Goal: Find specific page/section: Find specific page/section

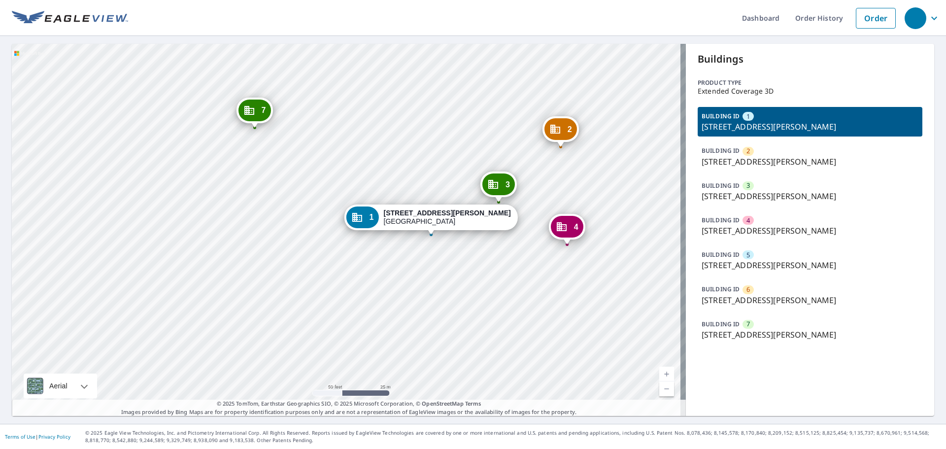
drag, startPoint x: 322, startPoint y: 249, endPoint x: 366, endPoint y: 317, distance: 81.4
click at [366, 317] on div "2 [STREET_ADDRESS][PERSON_NAME] 3 [STREET_ADDRESS][PERSON_NAME] 4 [STREET_ADDRE…" at bounding box center [349, 230] width 674 height 372
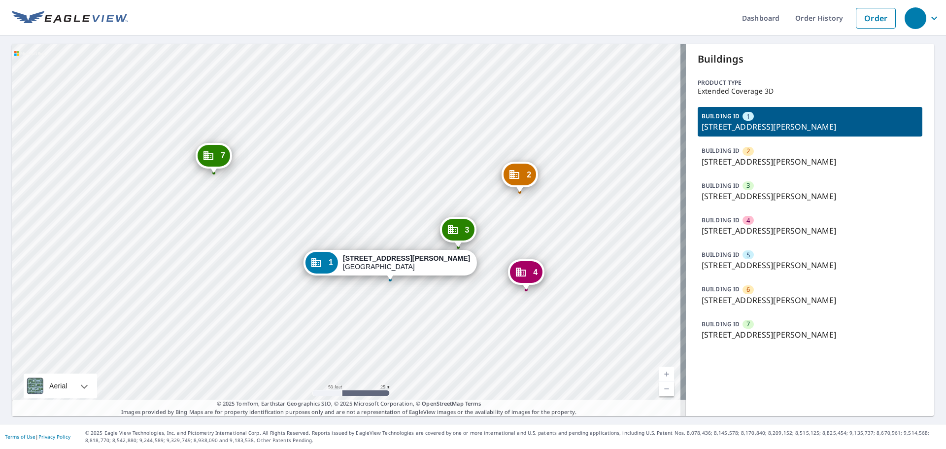
click at [204, 151] on icon "Dropped pin, building 7, Commercial property, 9627 S Gessner Rd Houston, TX 770…" at bounding box center [208, 156] width 12 height 12
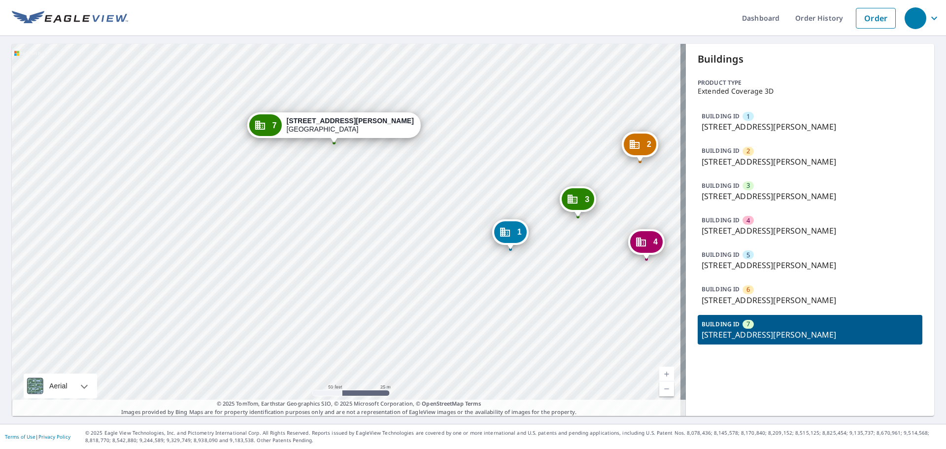
click at [757, 121] on p "[STREET_ADDRESS][PERSON_NAME]" at bounding box center [809, 127] width 217 height 12
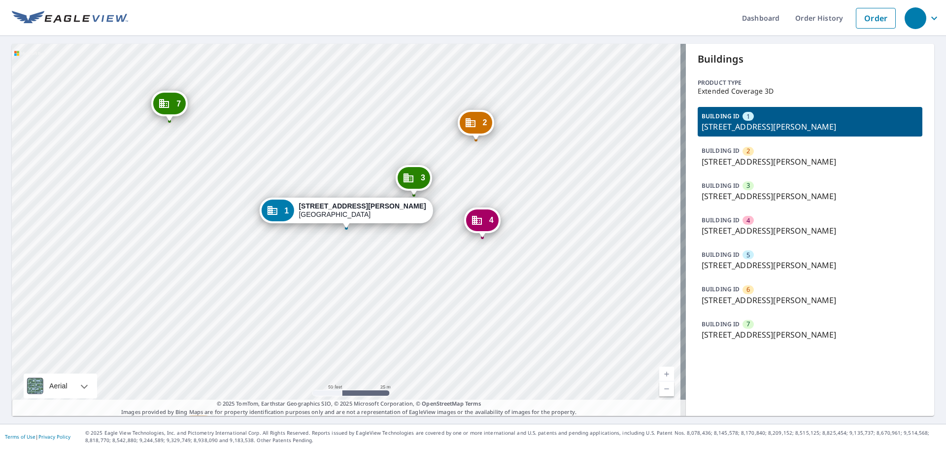
click at [750, 157] on p "[STREET_ADDRESS][PERSON_NAME]" at bounding box center [809, 162] width 217 height 12
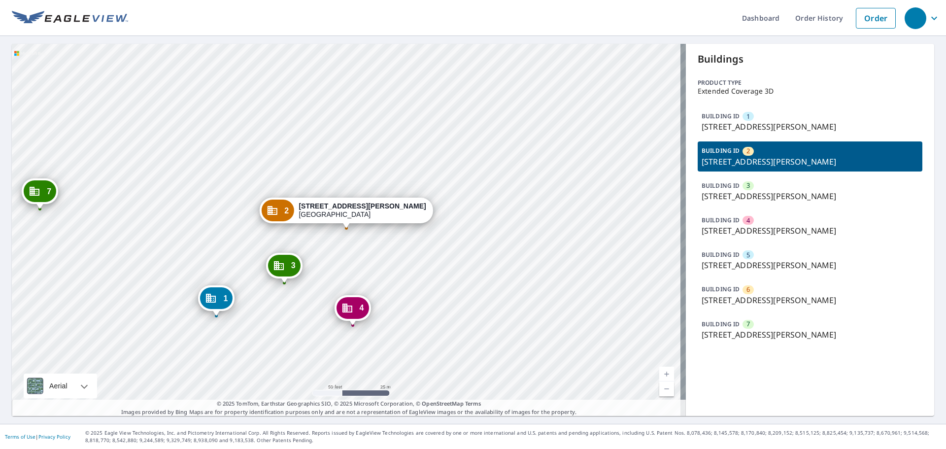
click at [747, 195] on p "[STREET_ADDRESS][PERSON_NAME]" at bounding box center [809, 196] width 217 height 12
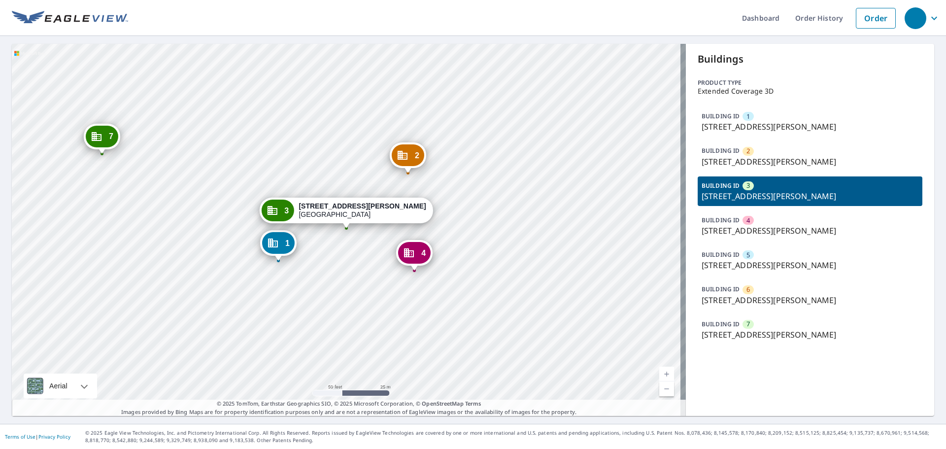
click at [744, 233] on p "[STREET_ADDRESS][PERSON_NAME]" at bounding box center [809, 231] width 217 height 12
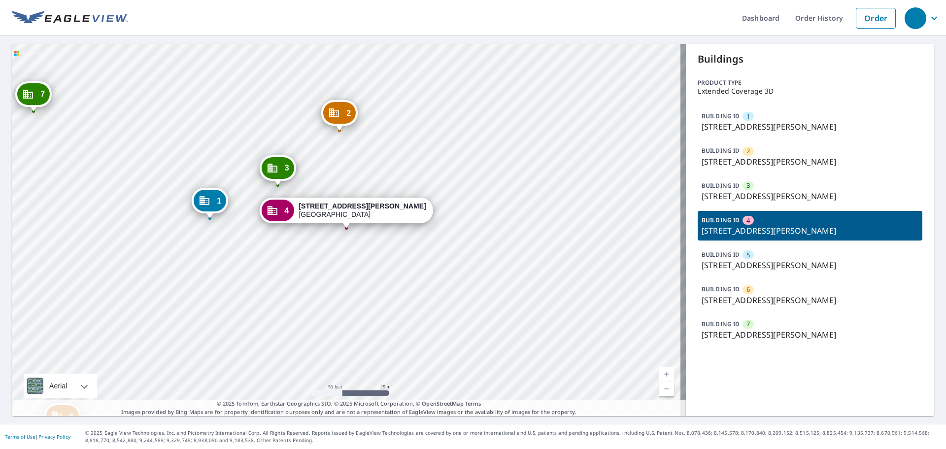
click at [745, 253] on div "5" at bounding box center [747, 254] width 11 height 9
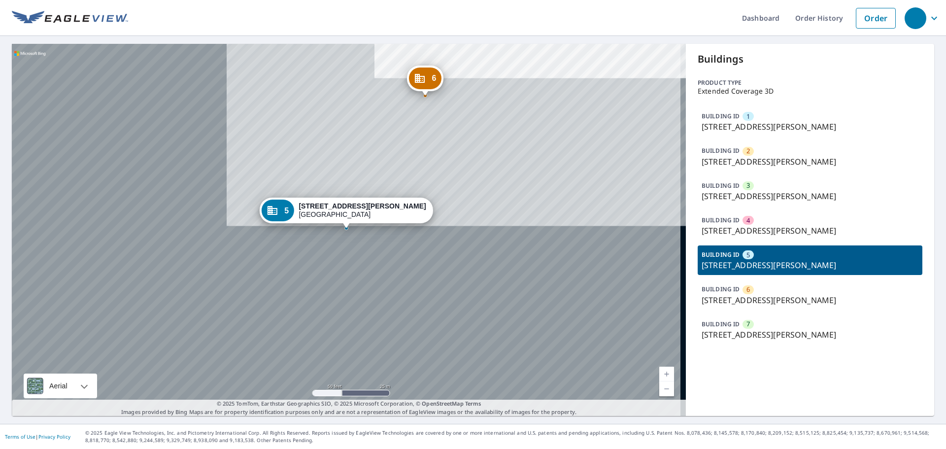
click at [747, 281] on div "BUILDING ID 6 [STREET_ADDRESS][PERSON_NAME]" at bounding box center [809, 295] width 225 height 30
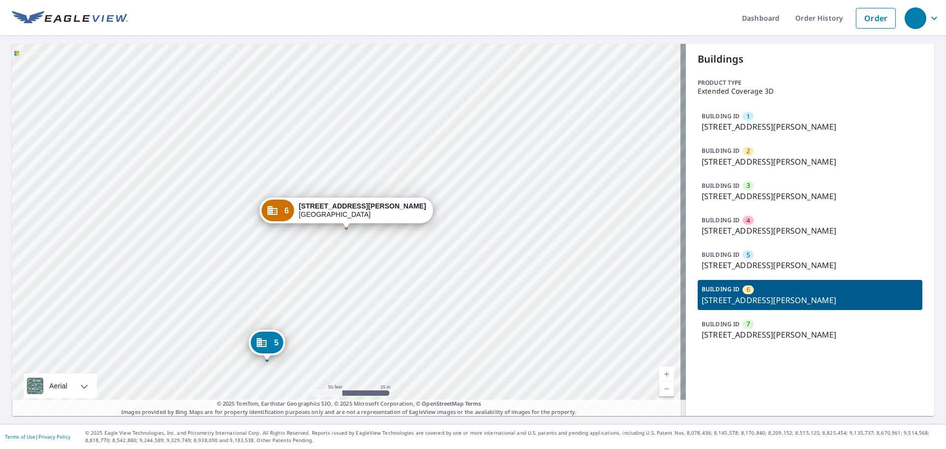
click at [747, 330] on p "[STREET_ADDRESS][PERSON_NAME]" at bounding box center [809, 335] width 217 height 12
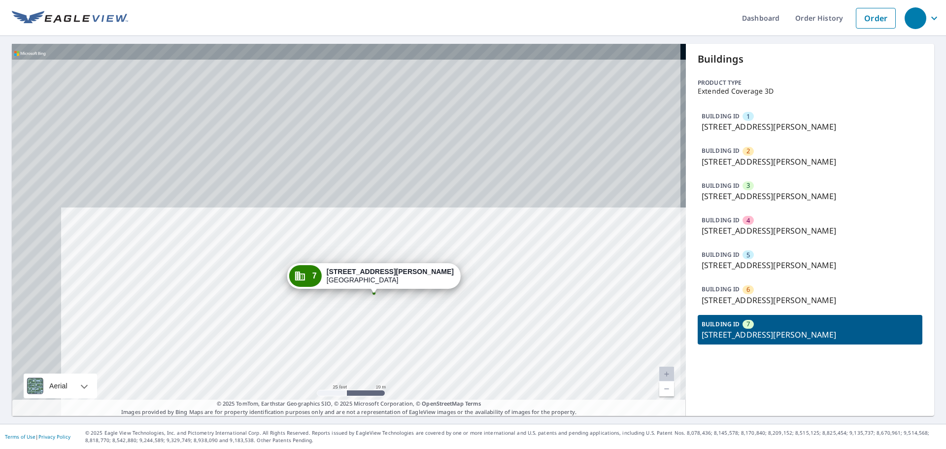
drag, startPoint x: 414, startPoint y: 399, endPoint x: 421, endPoint y: 372, distance: 28.0
click at [416, 409] on div "1 [STREET_ADDRESS][PERSON_NAME] 2 [STREET_ADDRESS][PERSON_NAME] 3 [STREET_ADDRE…" at bounding box center [349, 230] width 674 height 372
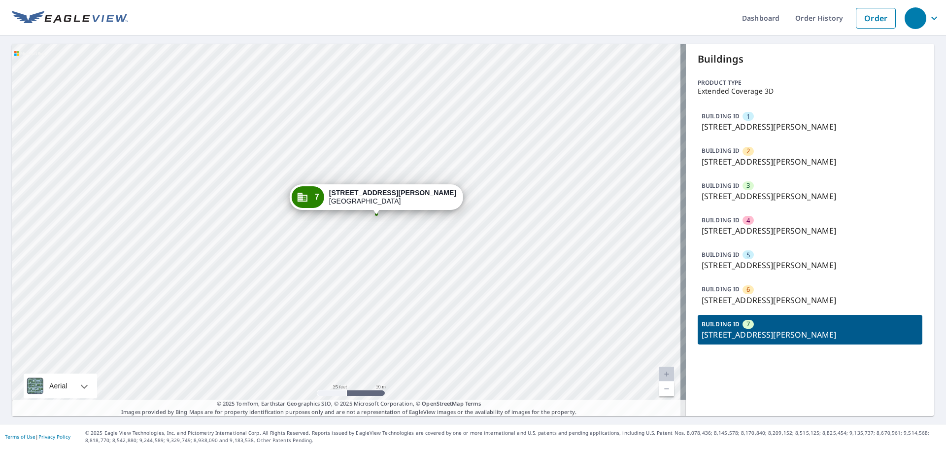
drag, startPoint x: 423, startPoint y: 290, endPoint x: 415, endPoint y: 332, distance: 43.1
click at [415, 332] on div "1 [STREET_ADDRESS][PERSON_NAME] 2 [STREET_ADDRESS][PERSON_NAME] 3 [STREET_ADDRE…" at bounding box center [349, 230] width 674 height 372
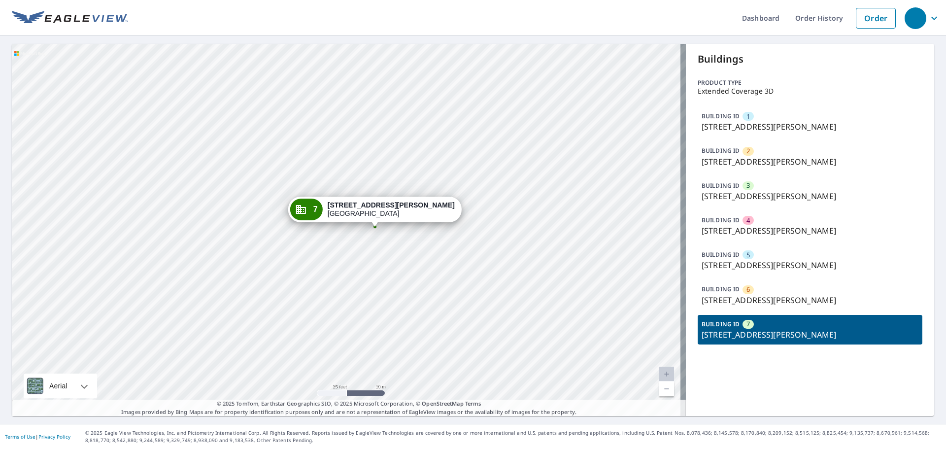
drag, startPoint x: 845, startPoint y: 335, endPoint x: 696, endPoint y: 335, distance: 148.7
click at [701, 335] on p "[STREET_ADDRESS][PERSON_NAME]" at bounding box center [809, 335] width 217 height 12
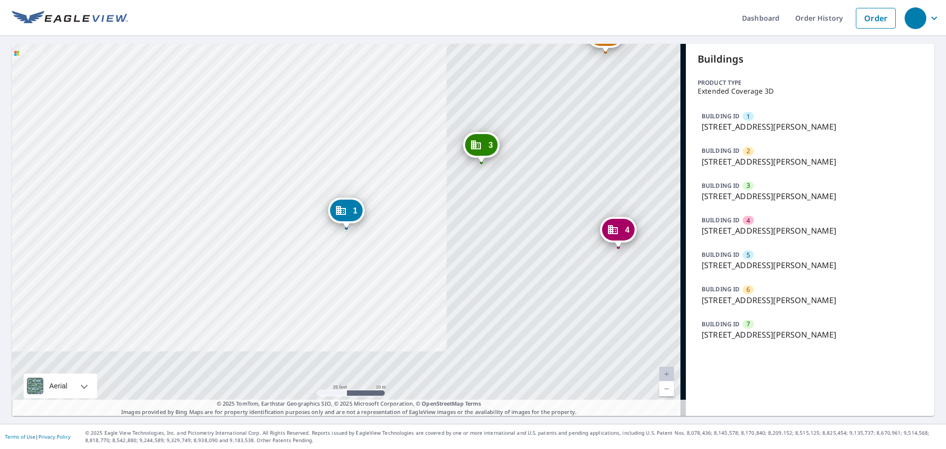
copy p "[STREET_ADDRESS][PERSON_NAME]"
